Goal: Communication & Community: Answer question/provide support

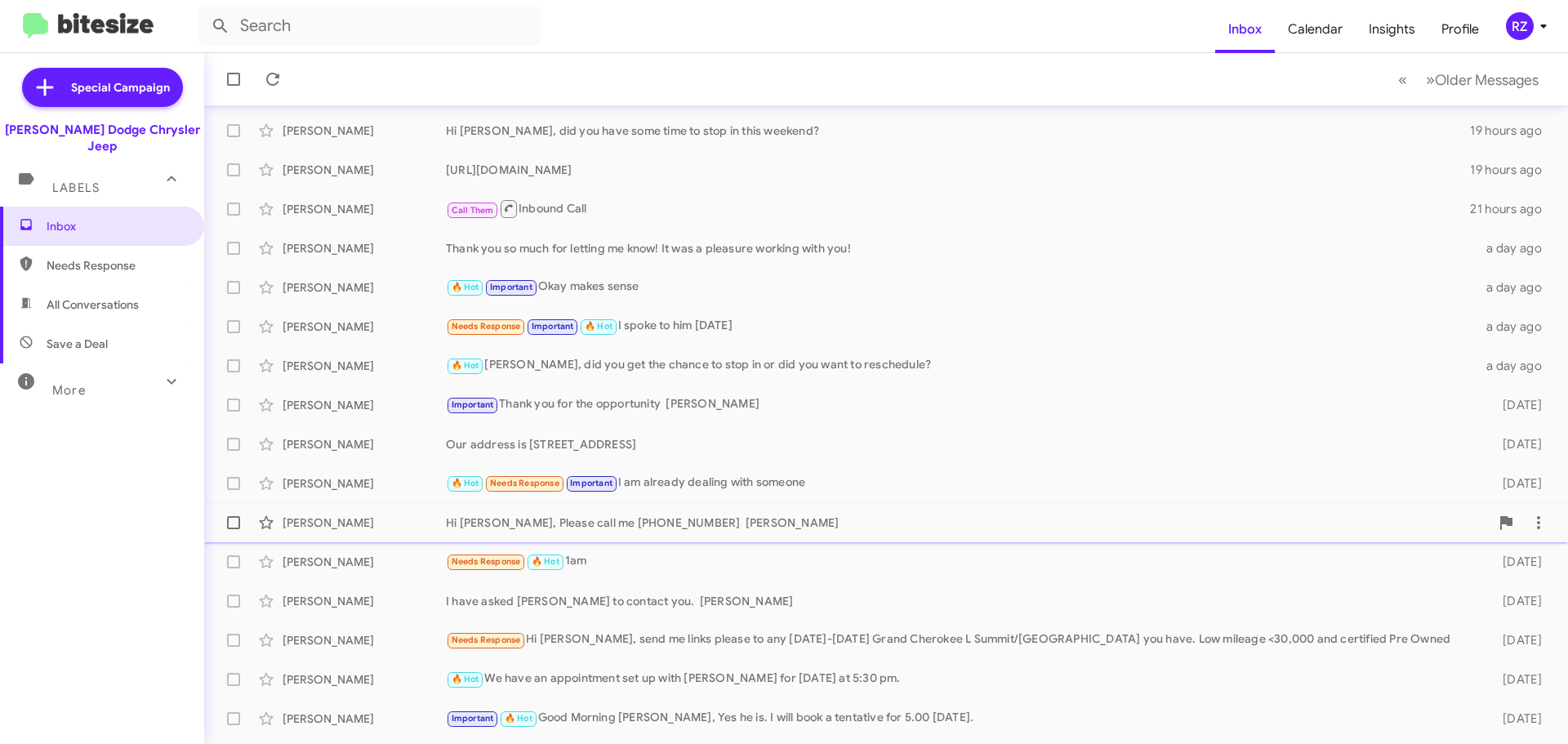
scroll to position [81, 0]
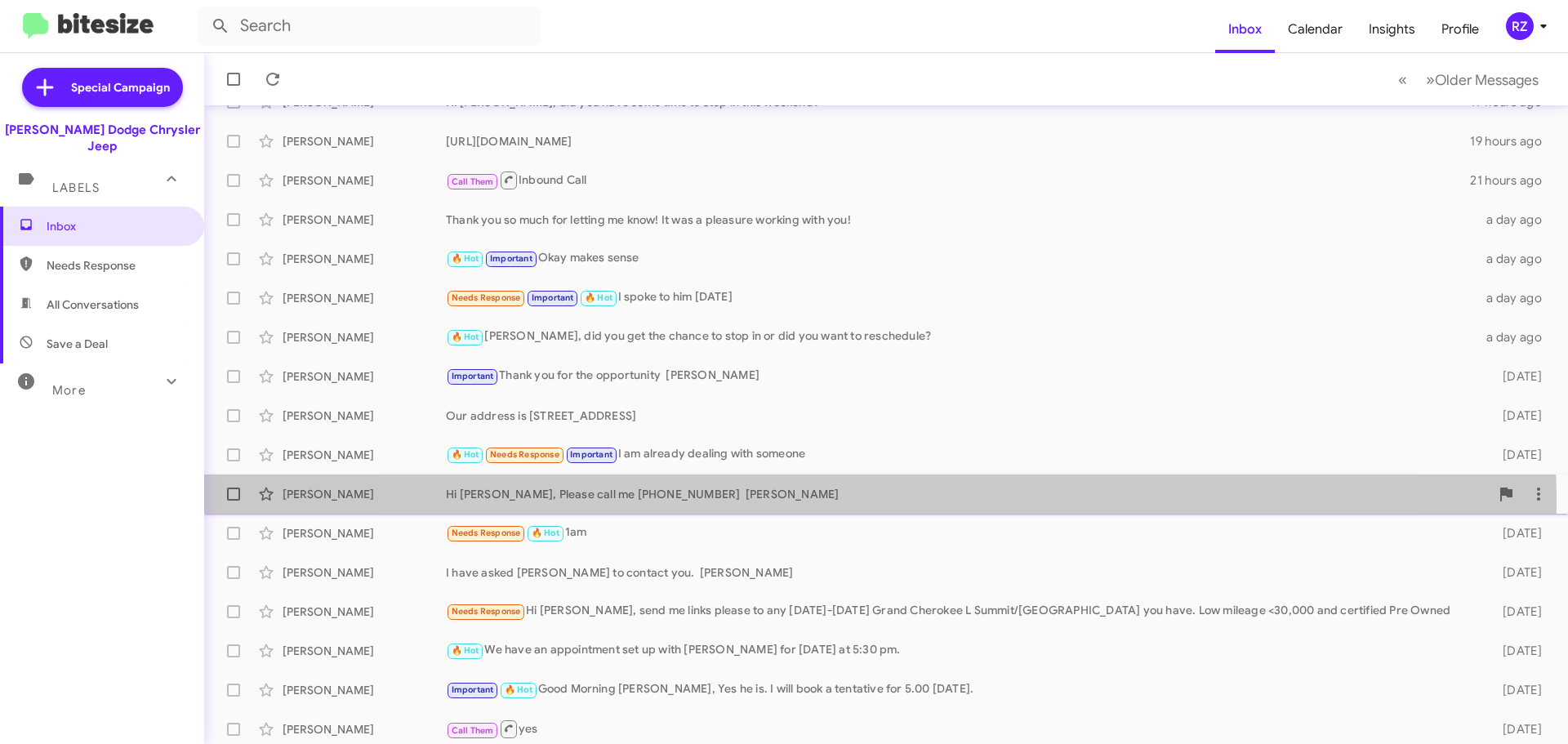
click at [866, 486] on div "Hi [PERSON_NAME], Please call me [PHONE_NUMBER] [PERSON_NAME]" at bounding box center [968, 494] width 1044 height 17
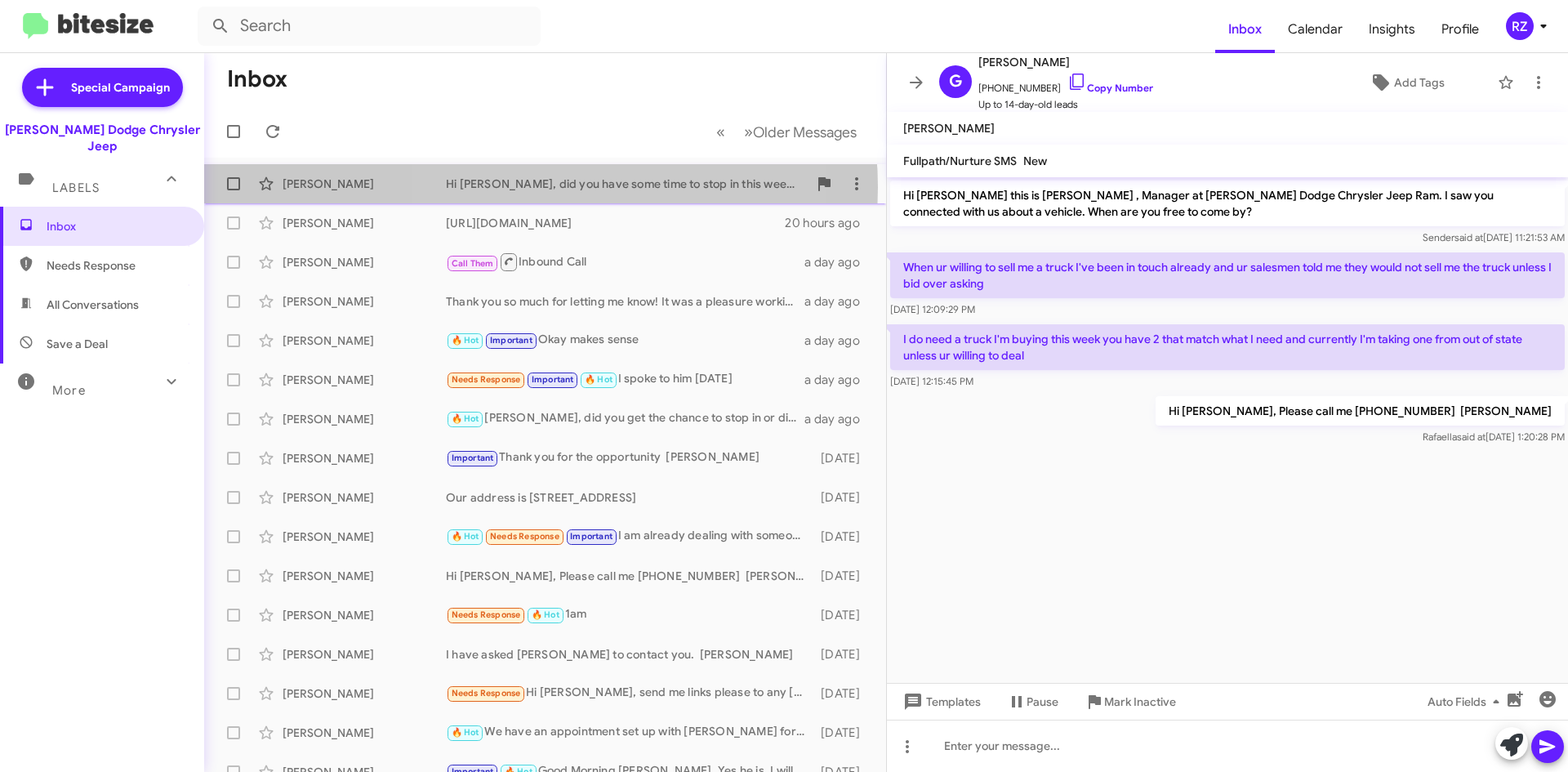
click at [541, 187] on div "Hi [PERSON_NAME], did you have some time to stop in this weekend?" at bounding box center [627, 183] width 362 height 17
